Goal: Check status: Check status

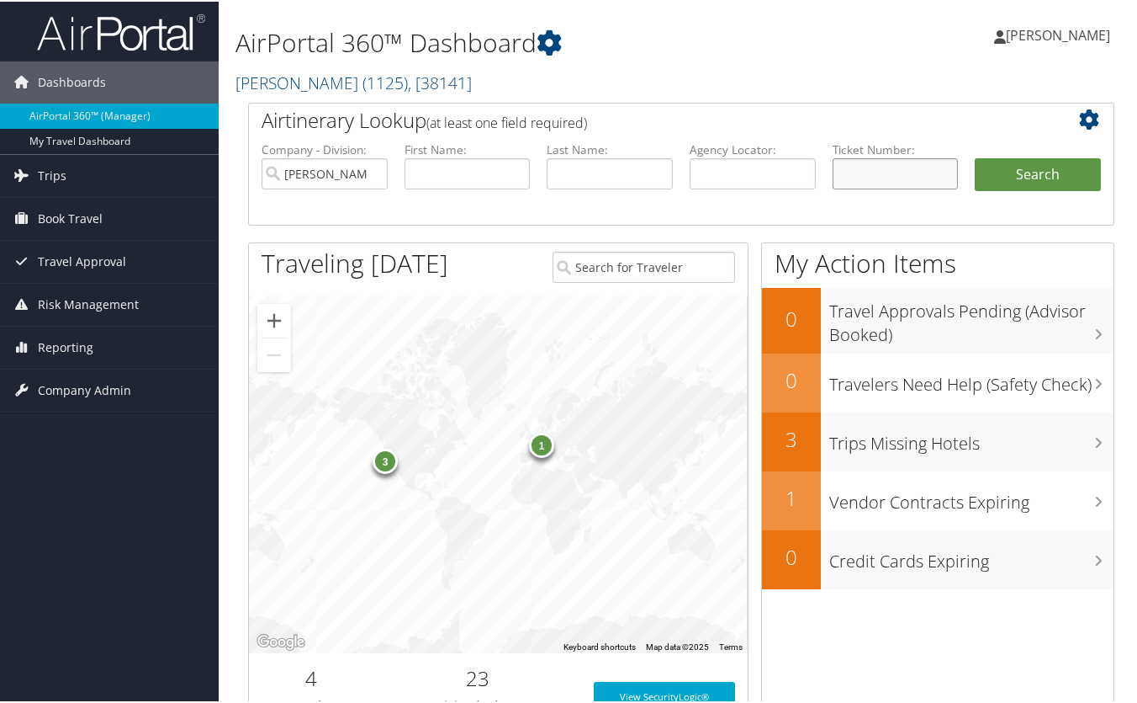
click at [853, 175] on input "text" at bounding box center [896, 171] width 126 height 31
paste input "0017311568839"
type input "0017311568839"
click at [975, 156] on button "Search" at bounding box center [1038, 173] width 126 height 34
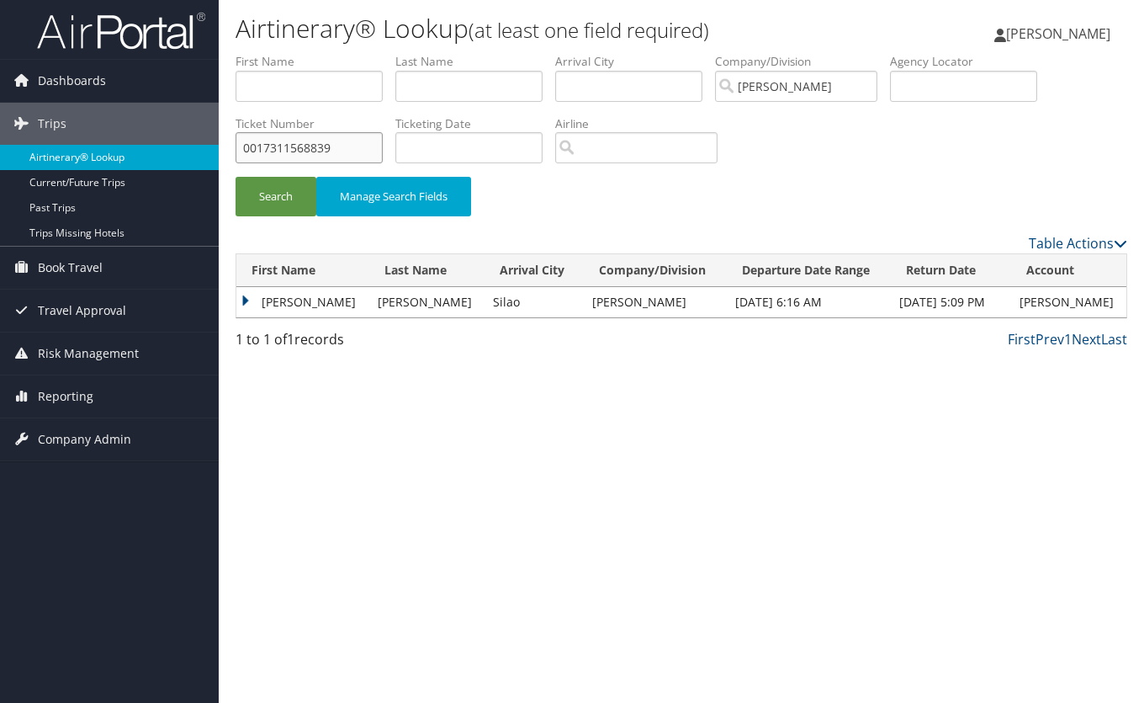
click at [81, 148] on div "Dashboards AirPortal 360™ (Manager) My Travel Dashboard Trips Airtinerary® Look…" at bounding box center [572, 351] width 1144 height 703
paste input "40"
click at [236, 177] on button "Search" at bounding box center [276, 197] width 81 height 40
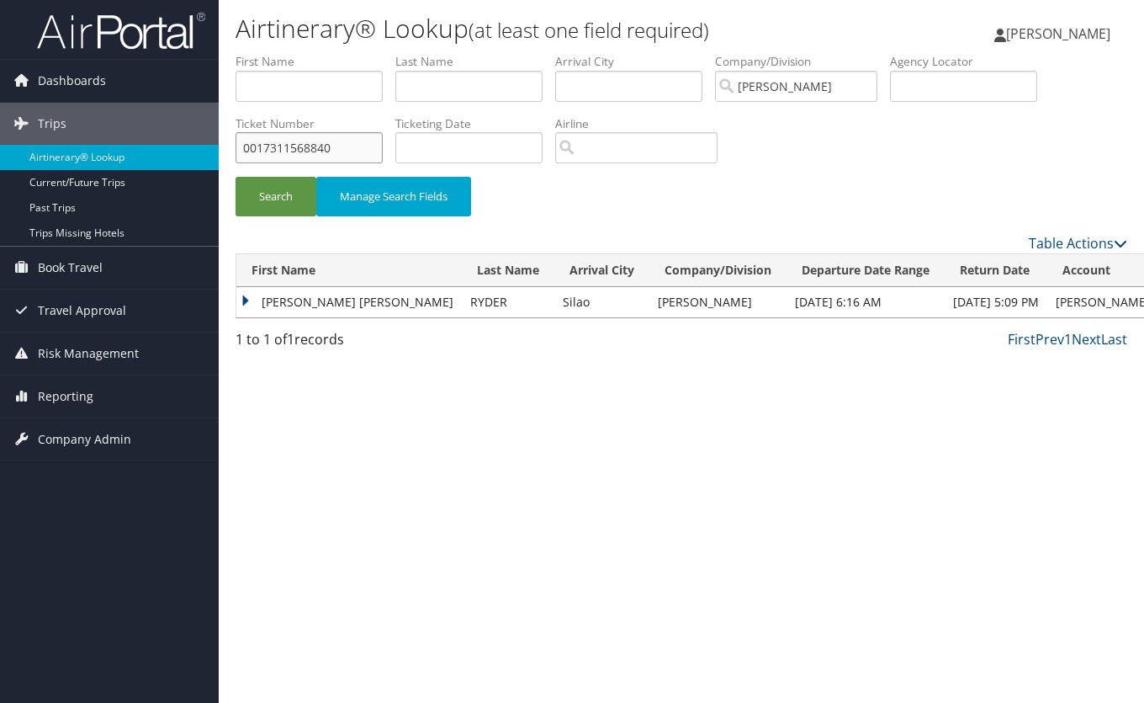
drag, startPoint x: 338, startPoint y: 147, endPoint x: -15, endPoint y: 152, distance: 353.4
click at [0, 152] on html "Menu Dashboards ► AirPortal 360™ (Manager) My Travel Dashboard Trips ► Airtiner…" at bounding box center [572, 351] width 1144 height 703
paste input "1"
click at [236, 177] on button "Search" at bounding box center [276, 197] width 81 height 40
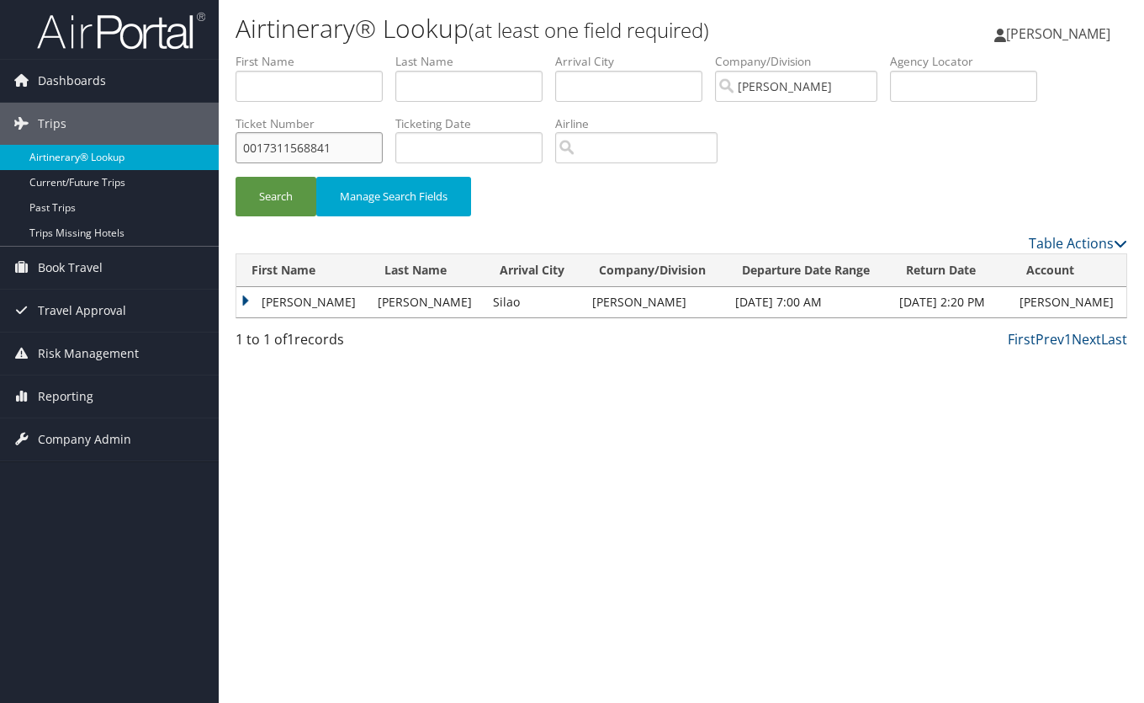
drag, startPoint x: 114, startPoint y: 151, endPoint x: 65, endPoint y: 151, distance: 48.8
click at [60, 151] on div "Dashboards AirPortal 360™ (Manager) My Travel Dashboard Trips Airtinerary® Look…" at bounding box center [572, 351] width 1144 height 703
paste input "8900897954085"
click at [236, 177] on button "Search" at bounding box center [276, 197] width 81 height 40
drag, startPoint x: 347, startPoint y: 146, endPoint x: -95, endPoint y: 159, distance: 441.9
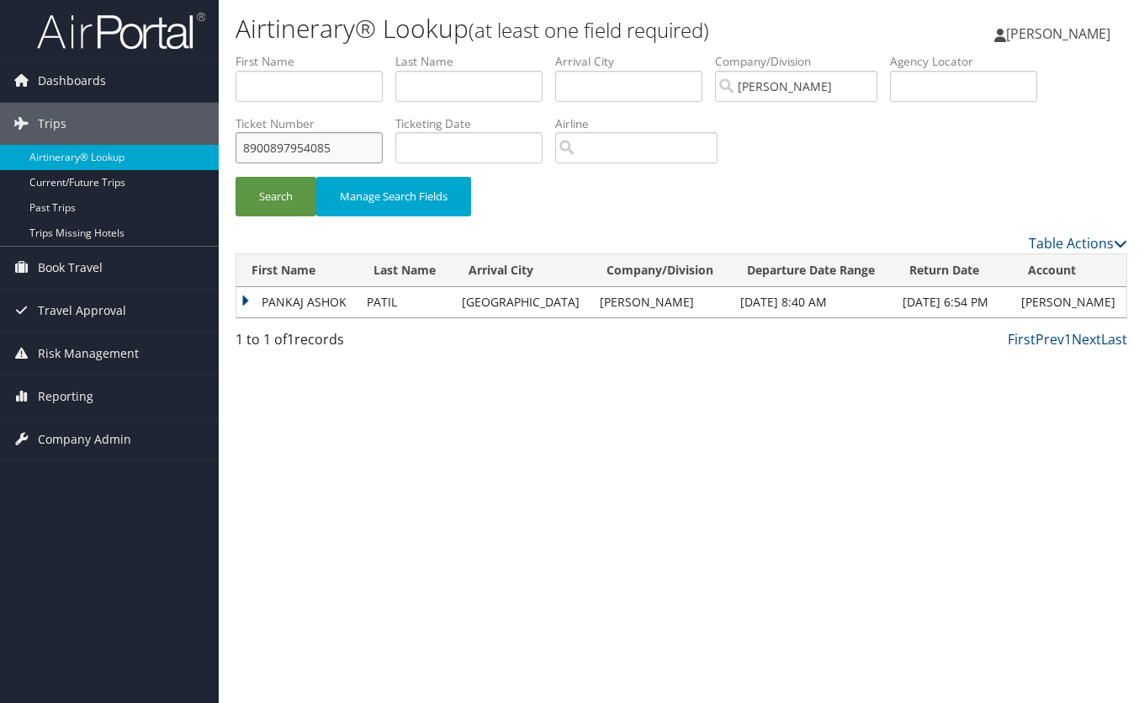
click at [0, 159] on html "Menu Dashboards ► AirPortal 360™ (Manager) My Travel Dashboard Trips ► Airtiner…" at bounding box center [572, 351] width 1144 height 703
paste input "0067311780016"
click at [236, 177] on button "Search" at bounding box center [276, 197] width 81 height 40
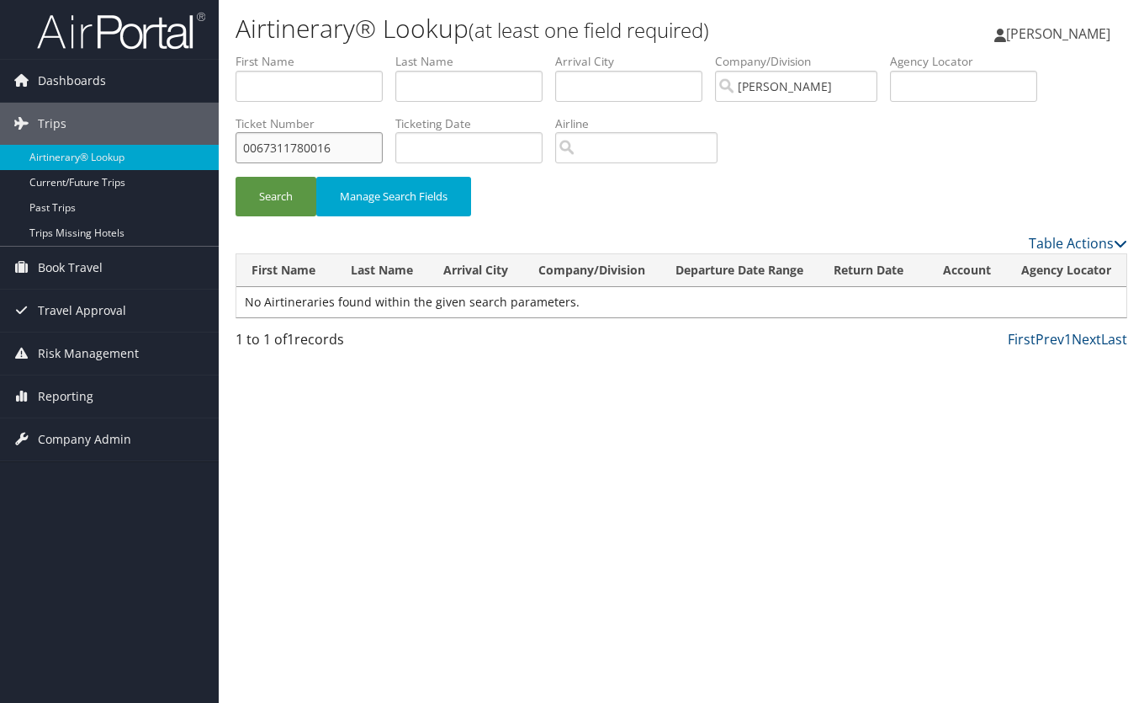
drag, startPoint x: 341, startPoint y: 149, endPoint x: -2, endPoint y: 167, distance: 342.9
click at [0, 167] on html "Menu Dashboards ► AirPortal 360™ (Manager) My Travel Dashboard Trips ► Airtiner…" at bounding box center [572, 351] width 1144 height 703
paste input "8900897957072"
click at [236, 177] on button "Search" at bounding box center [276, 197] width 81 height 40
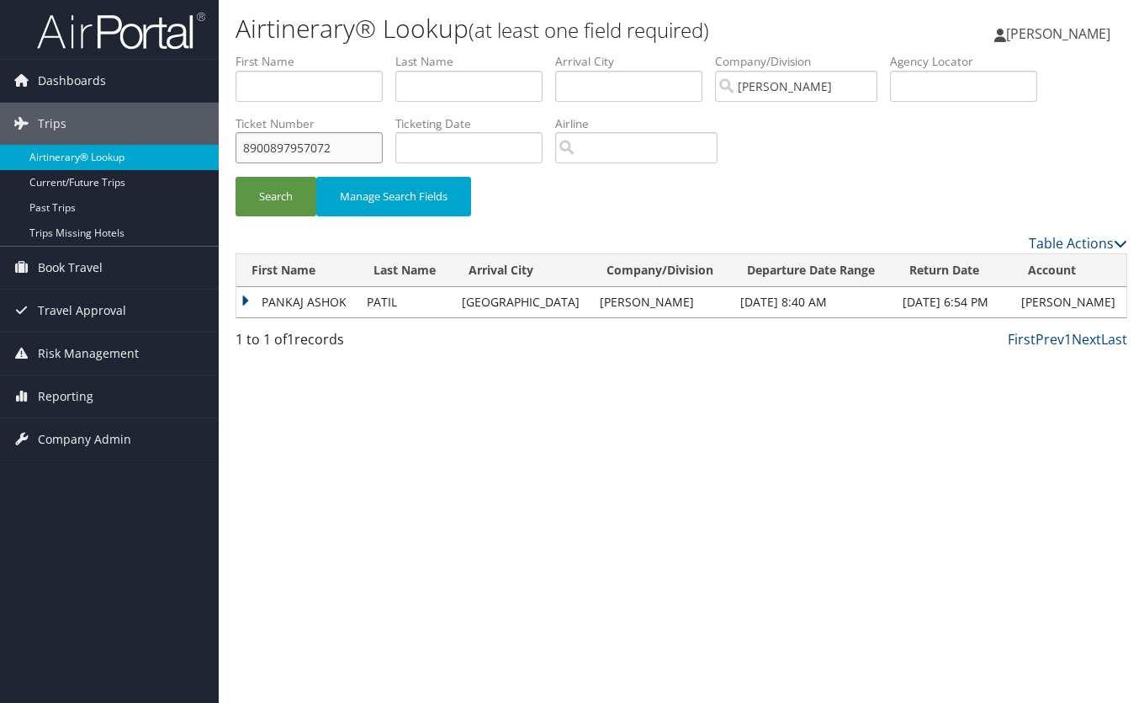
drag, startPoint x: 236, startPoint y: 153, endPoint x: 56, endPoint y: 153, distance: 179.2
click at [54, 152] on div "Dashboards AirPortal 360™ (Manager) My Travel Dashboard Trips Airtinerary® Look…" at bounding box center [572, 351] width 1144 height 703
paste input "0067311780051"
type input "0067311780051"
click at [236, 177] on button "Search" at bounding box center [276, 197] width 81 height 40
